Goal: Register for event/course

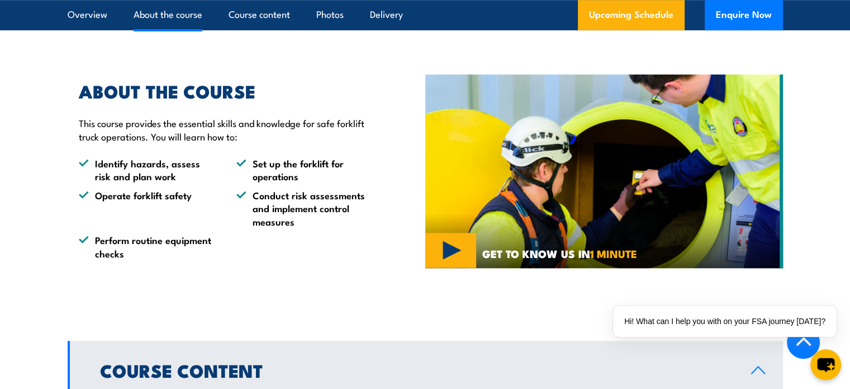
scroll to position [720, 0]
click at [643, 17] on link "Upcoming Schedule" at bounding box center [631, 15] width 107 height 30
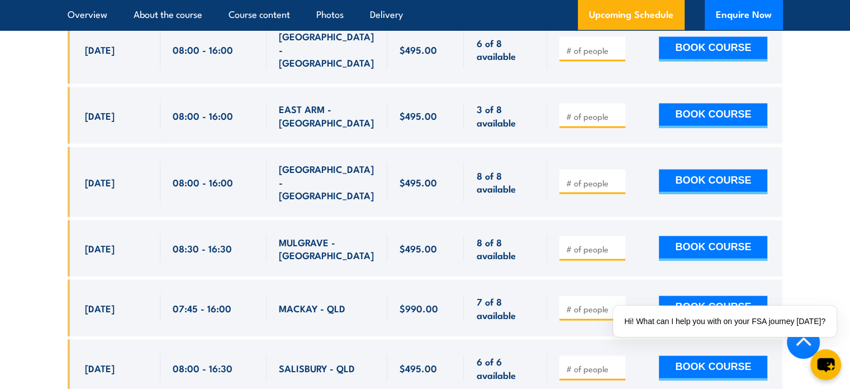
scroll to position [2372, 0]
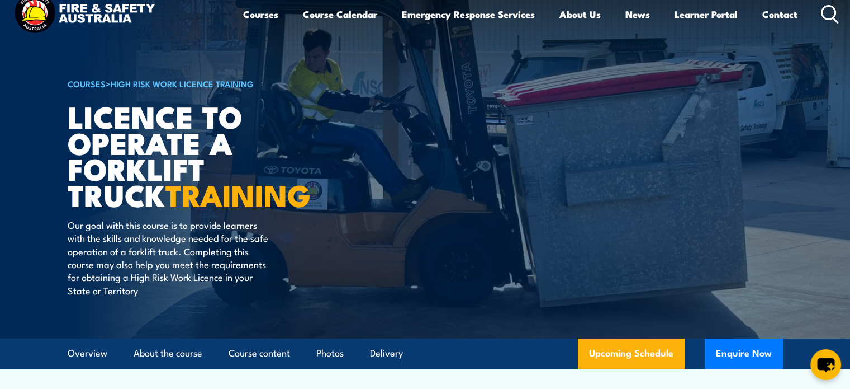
scroll to position [22, 0]
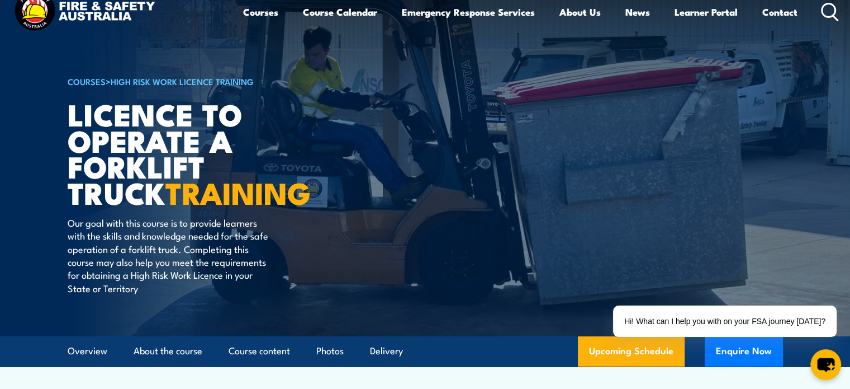
click at [206, 360] on ul "Overview About the course Course content Photos Delivery" at bounding box center [235, 351] width 335 height 30
click at [297, 226] on div "COURSES > High Risk Work Licence Training Licence to operate a forklift truck T…" at bounding box center [206, 157] width 276 height 358
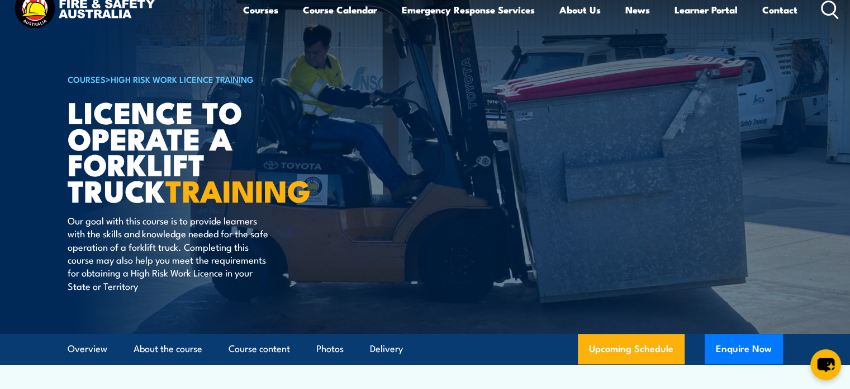
scroll to position [25, 0]
click at [780, 13] on link "Contact" at bounding box center [780, 10] width 35 height 30
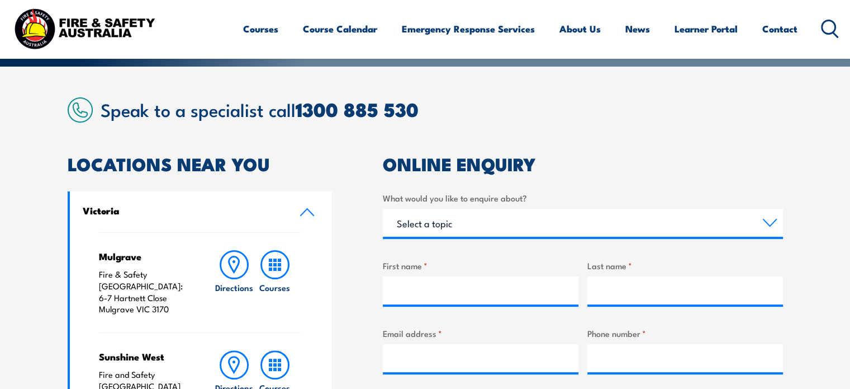
scroll to position [254, 0]
click at [490, 262] on label "First name *" at bounding box center [481, 264] width 196 height 13
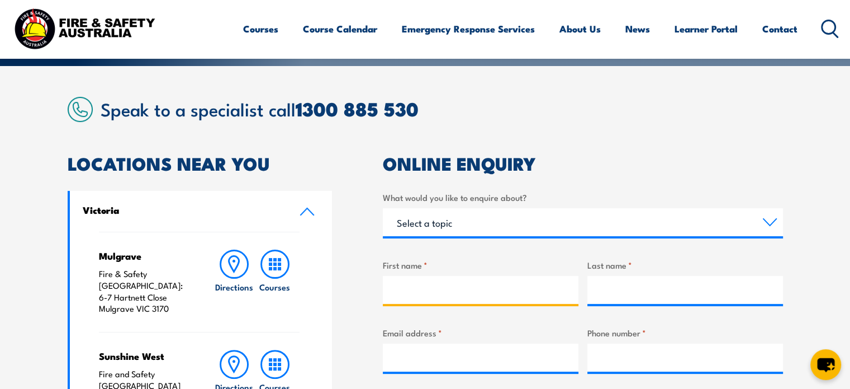
click at [490, 276] on input "First name *" at bounding box center [481, 290] width 196 height 28
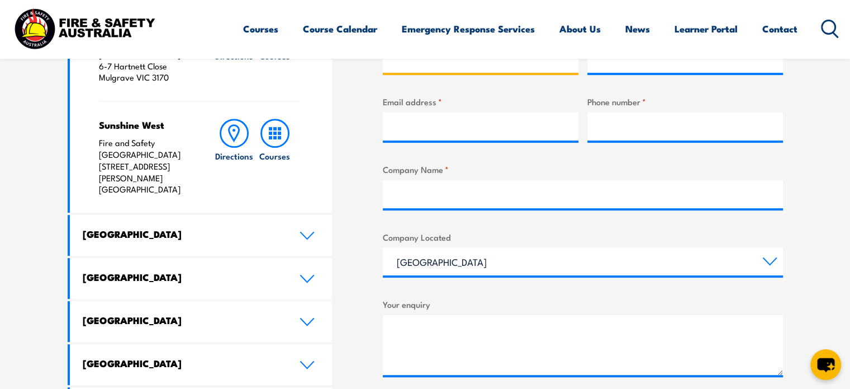
scroll to position [485, 0]
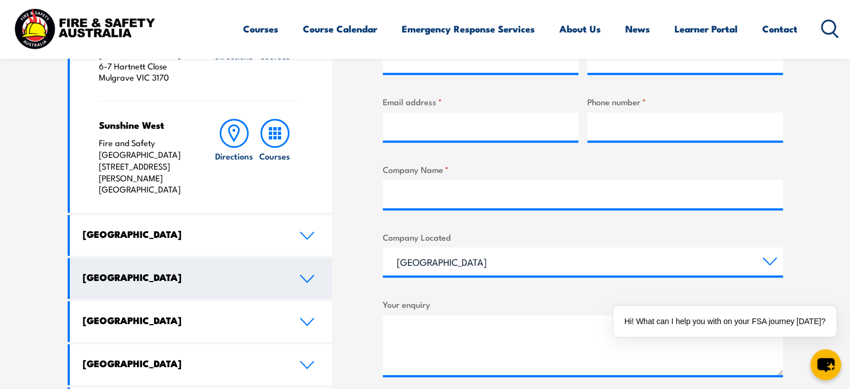
click at [309, 274] on icon at bounding box center [307, 278] width 15 height 9
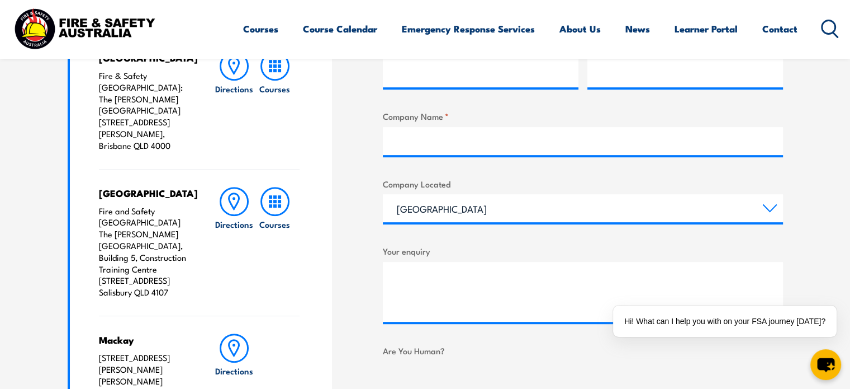
scroll to position [538, 0]
click at [282, 187] on icon at bounding box center [275, 201] width 29 height 29
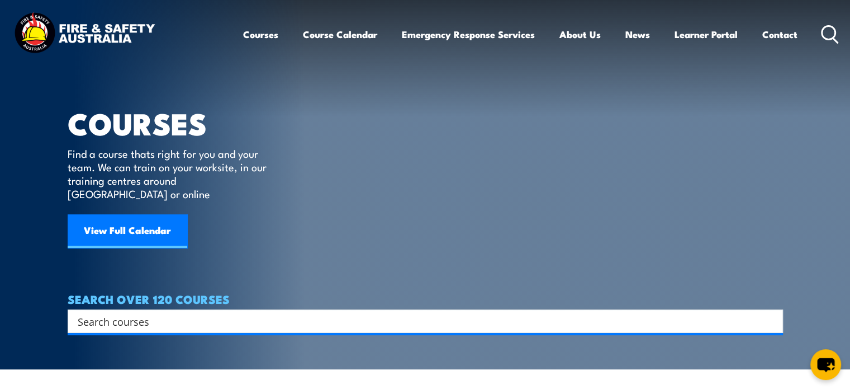
scroll to position [340, 0]
